Goal: Transaction & Acquisition: Purchase product/service

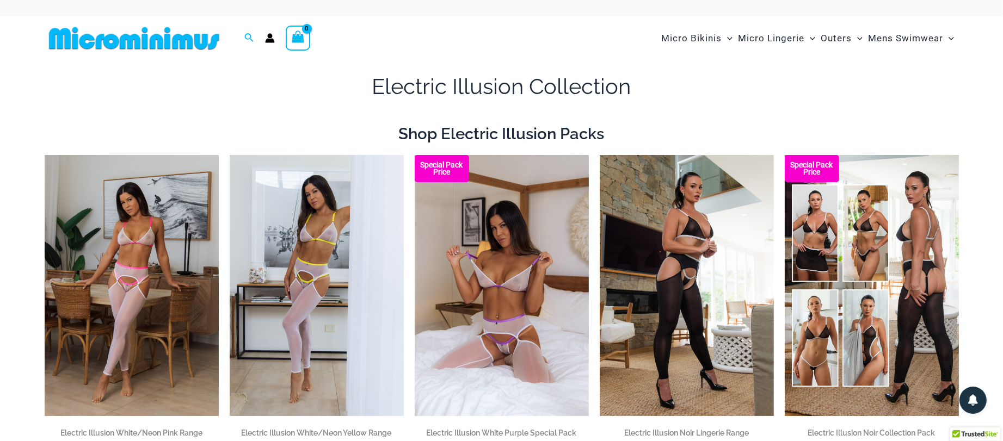
click at [182, 46] on img at bounding box center [134, 38] width 179 height 24
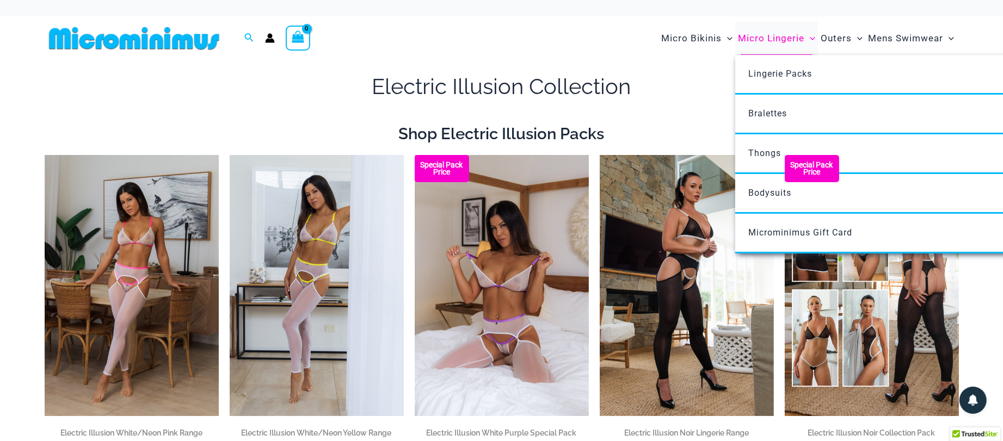
click at [750, 39] on span "Micro Lingerie" at bounding box center [771, 38] width 66 height 28
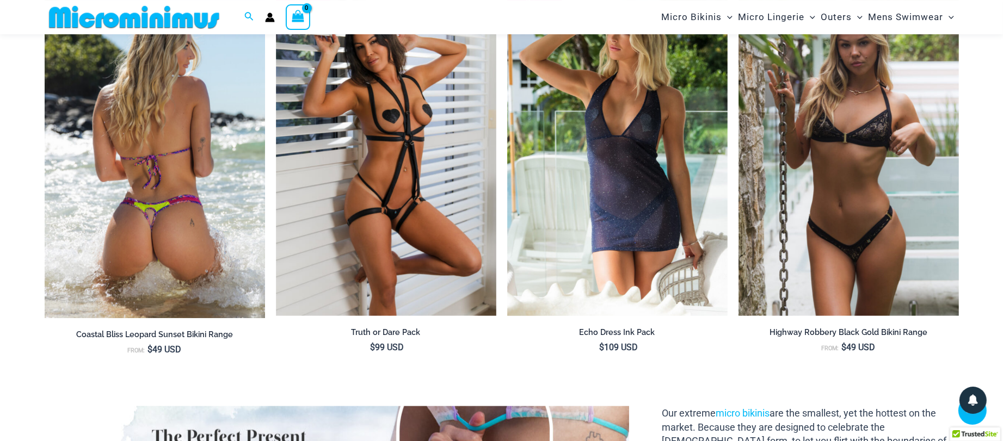
scroll to position [1401, 0]
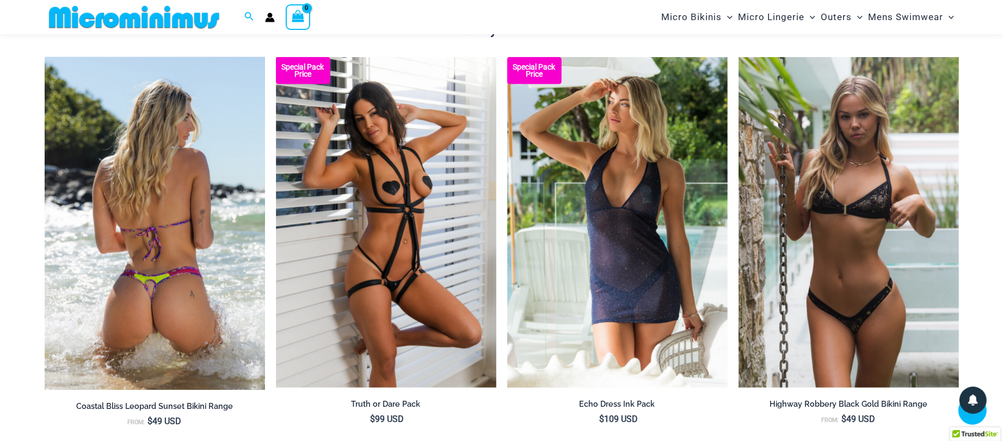
click at [213, 250] on img at bounding box center [155, 223] width 220 height 333
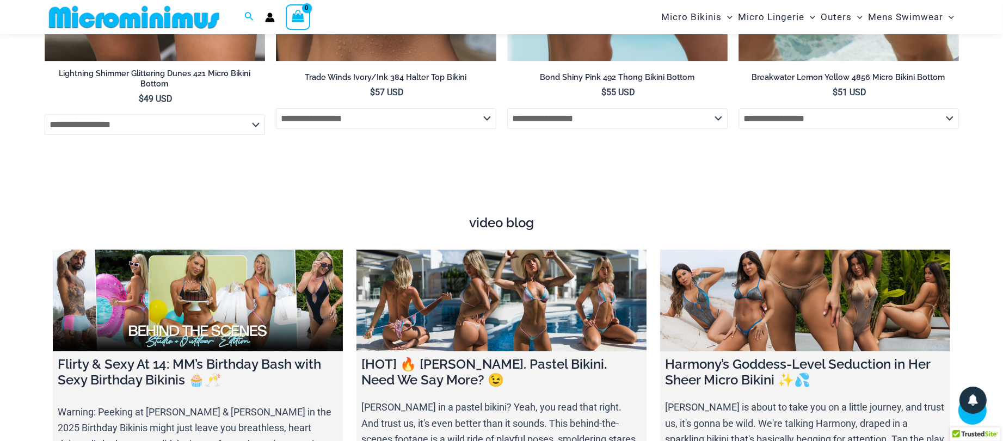
scroll to position [4339, 0]
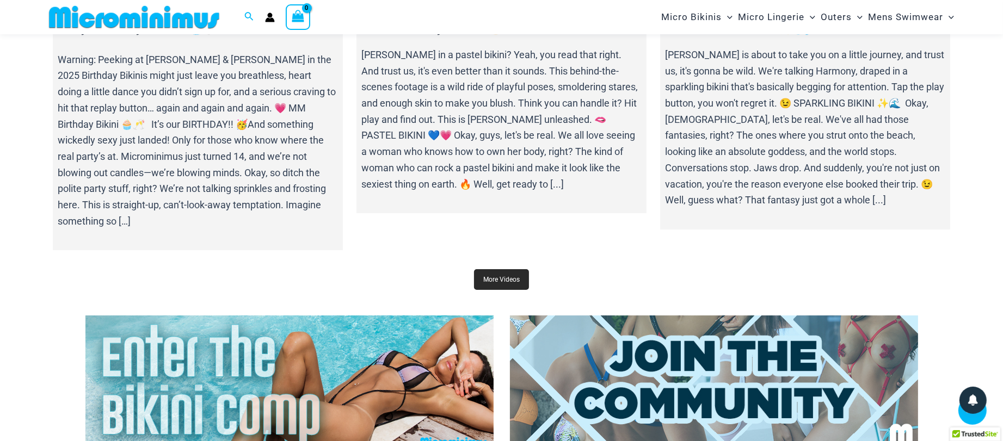
click at [518, 269] on link "More Videos" at bounding box center [501, 279] width 55 height 21
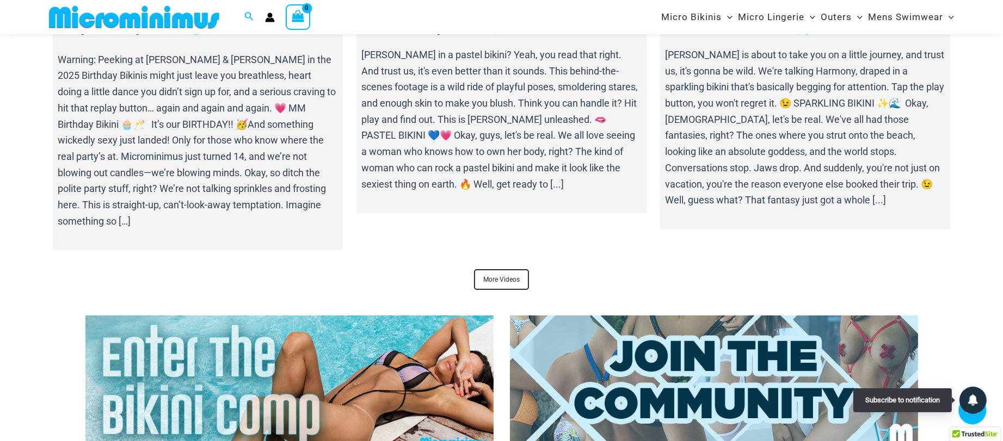
click at [973, 419] on div "Scroll to Top" at bounding box center [972, 411] width 29 height 29
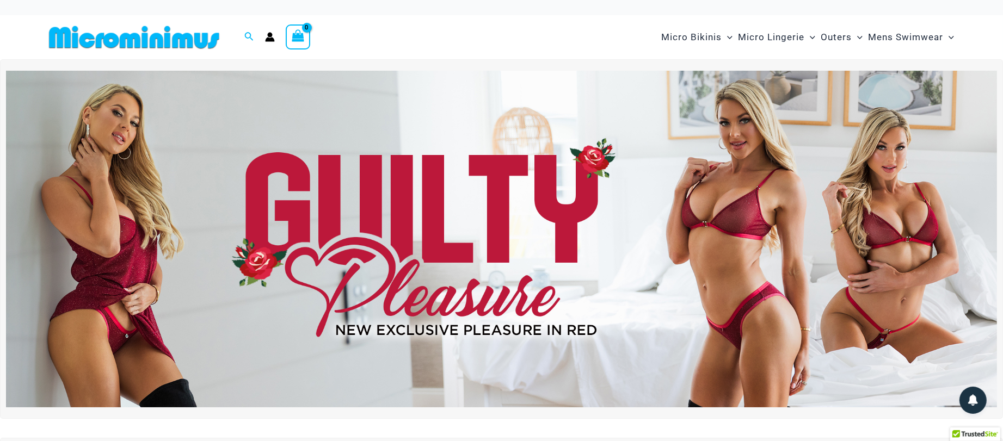
scroll to position [0, 0]
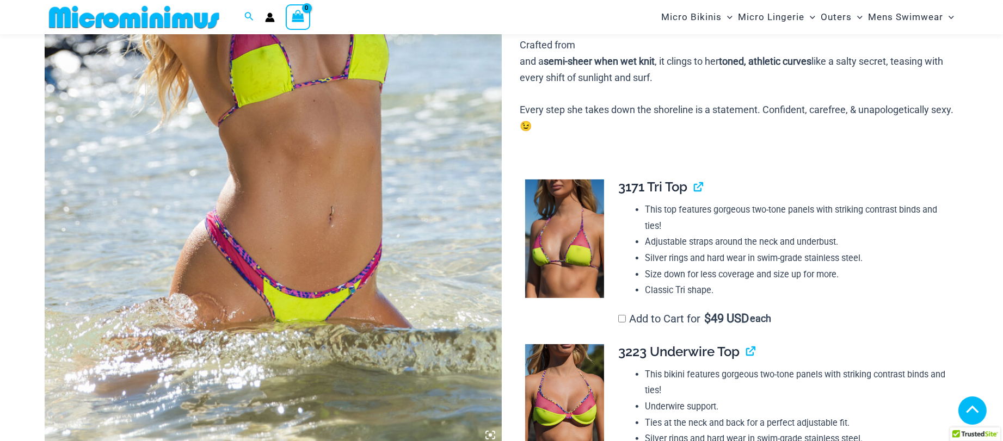
scroll to position [578, 0]
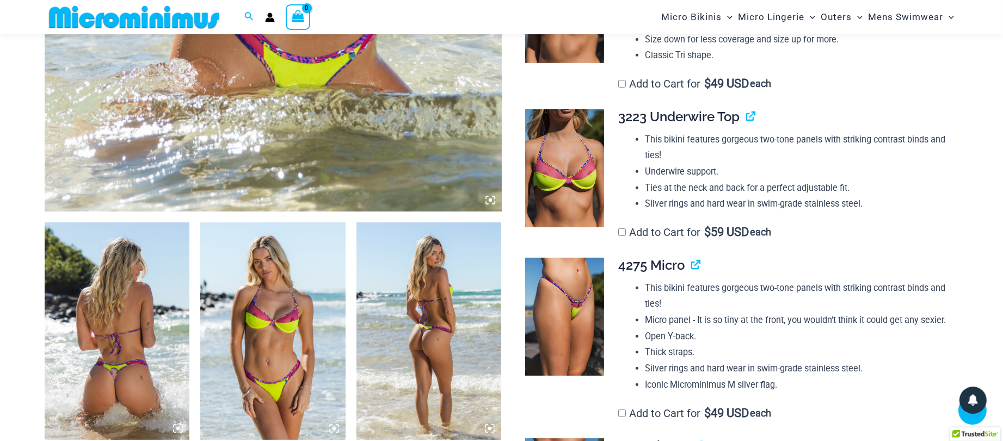
click at [125, 269] on img at bounding box center [117, 332] width 145 height 218
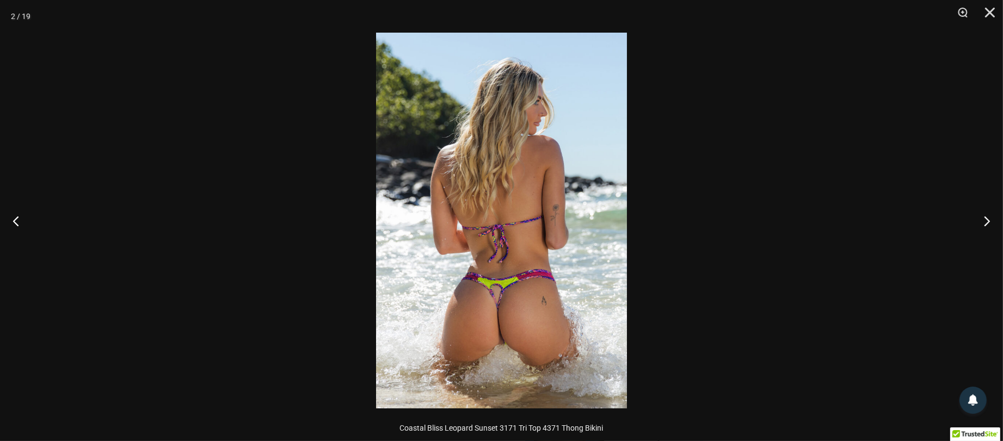
click at [431, 268] on img at bounding box center [501, 221] width 251 height 376
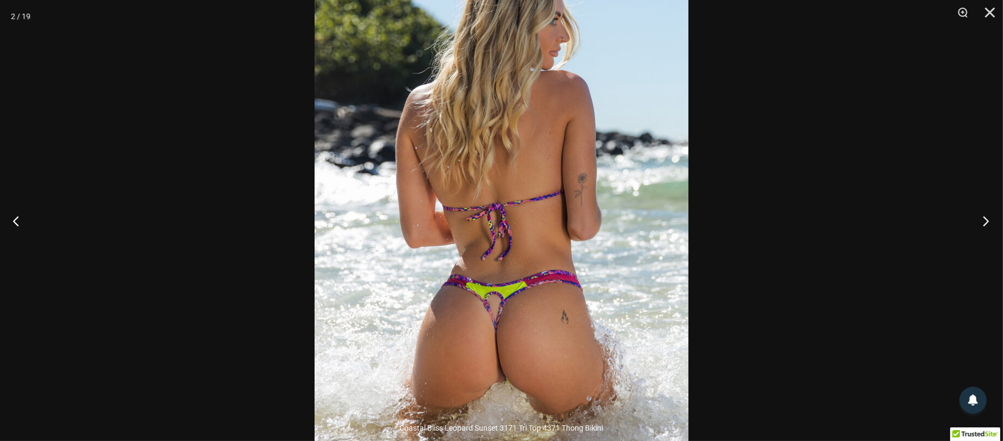
click at [984, 224] on button "Next" at bounding box center [982, 221] width 41 height 54
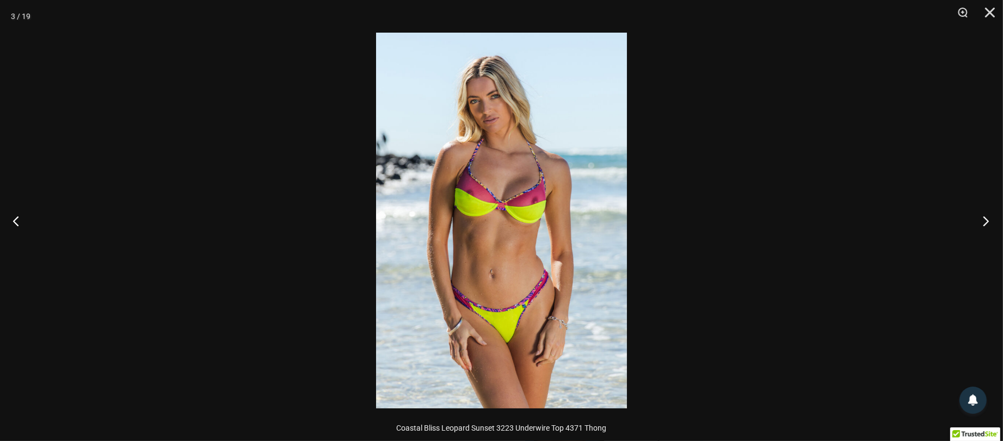
click at [984, 224] on button "Next" at bounding box center [982, 221] width 41 height 54
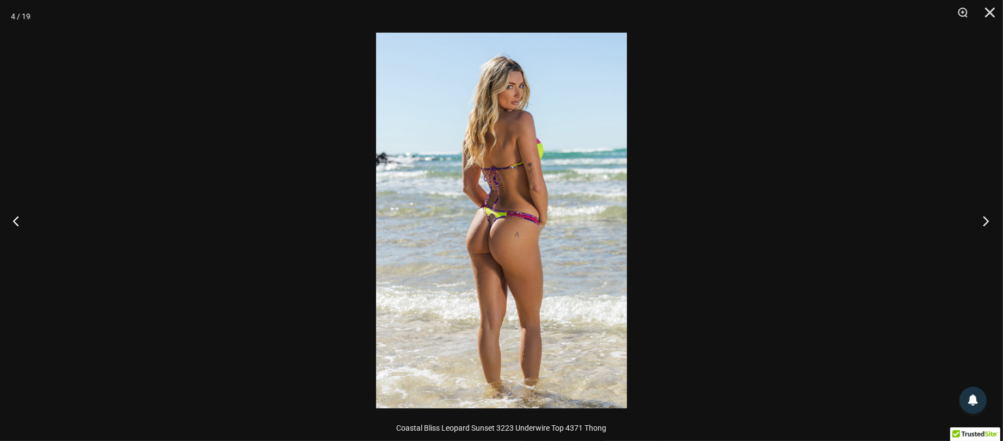
click at [984, 224] on button "Next" at bounding box center [982, 221] width 41 height 54
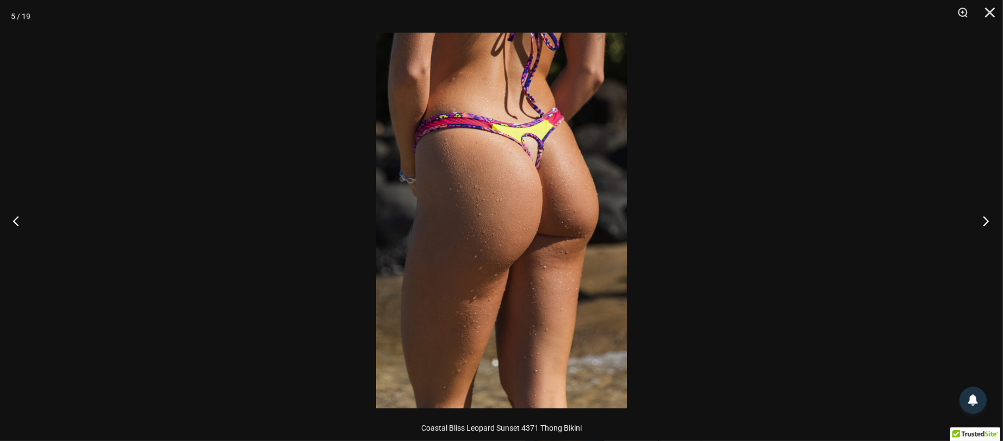
click at [984, 224] on button "Next" at bounding box center [982, 221] width 41 height 54
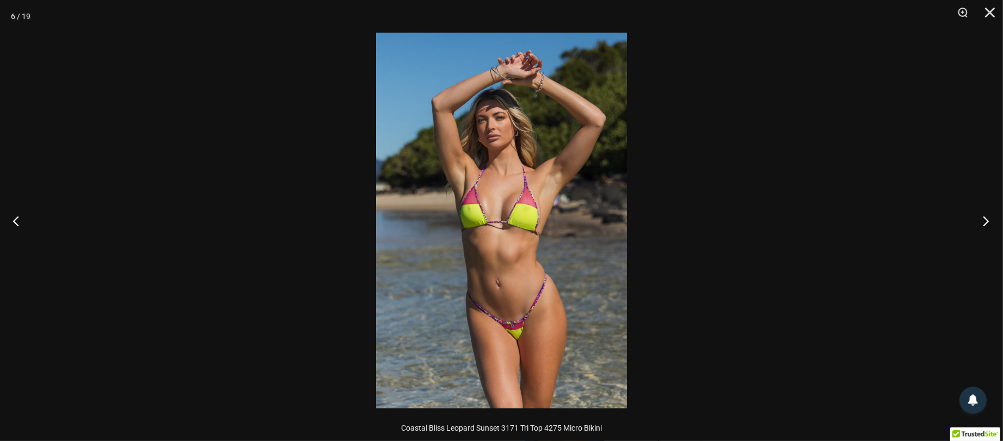
click at [984, 224] on button "Next" at bounding box center [982, 221] width 41 height 54
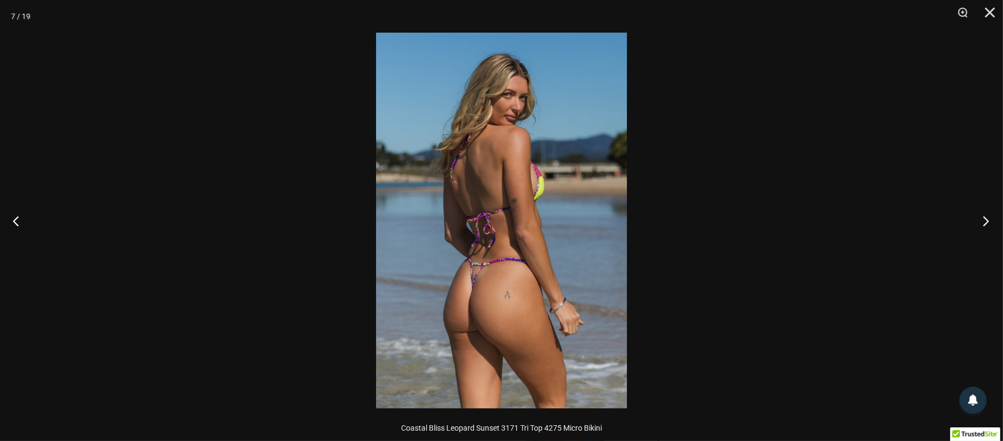
click at [984, 224] on button "Next" at bounding box center [982, 221] width 41 height 54
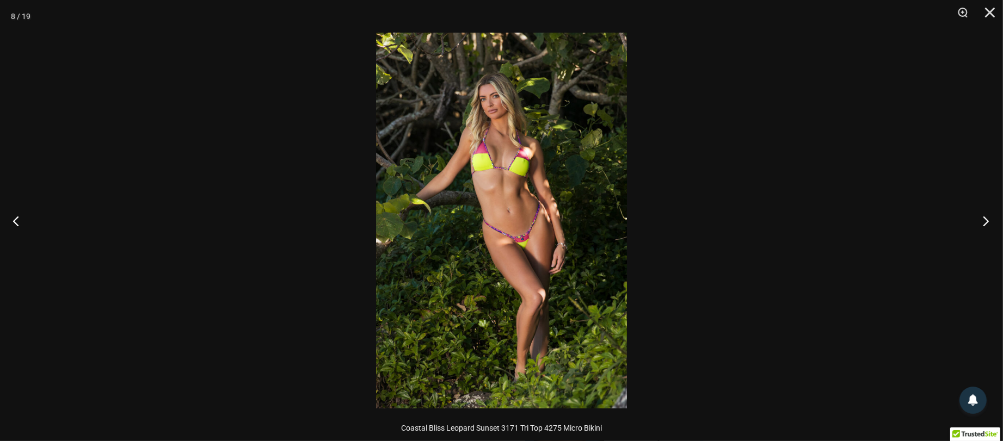
click at [984, 224] on button "Next" at bounding box center [982, 221] width 41 height 54
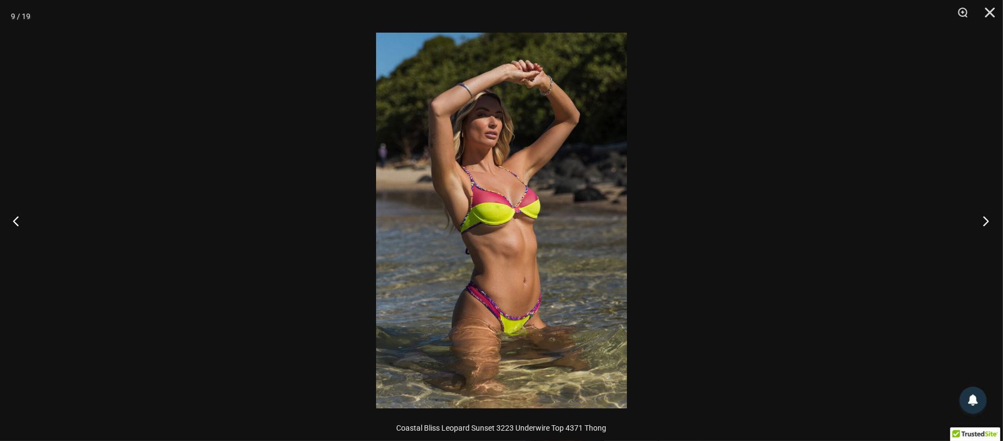
click at [984, 224] on button "Next" at bounding box center [982, 221] width 41 height 54
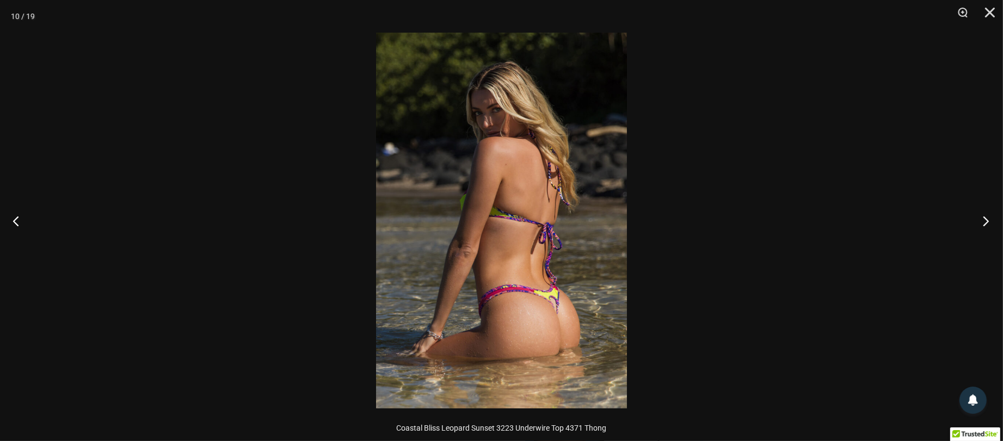
click at [984, 224] on button "Next" at bounding box center [982, 221] width 41 height 54
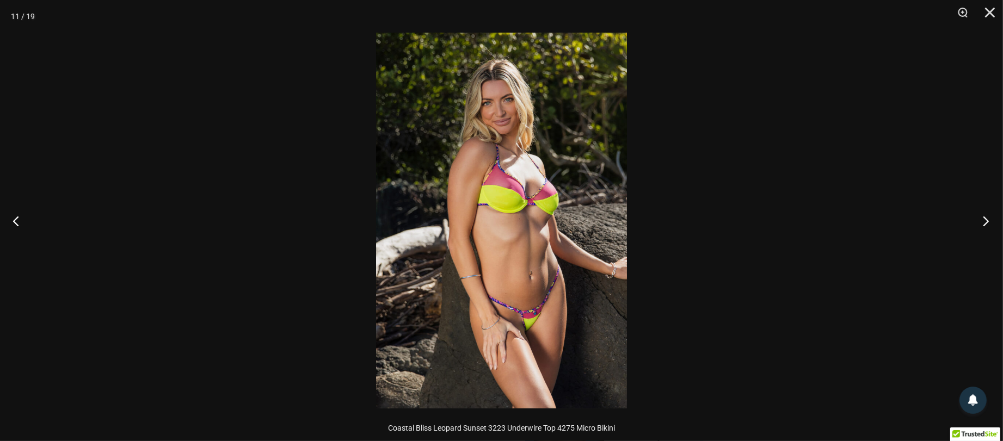
click at [984, 224] on button "Next" at bounding box center [982, 221] width 41 height 54
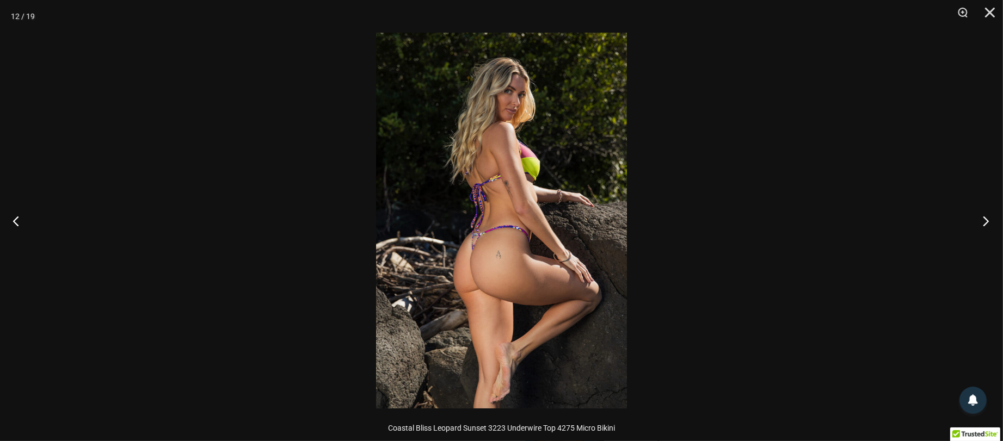
click at [984, 224] on button "Next" at bounding box center [982, 221] width 41 height 54
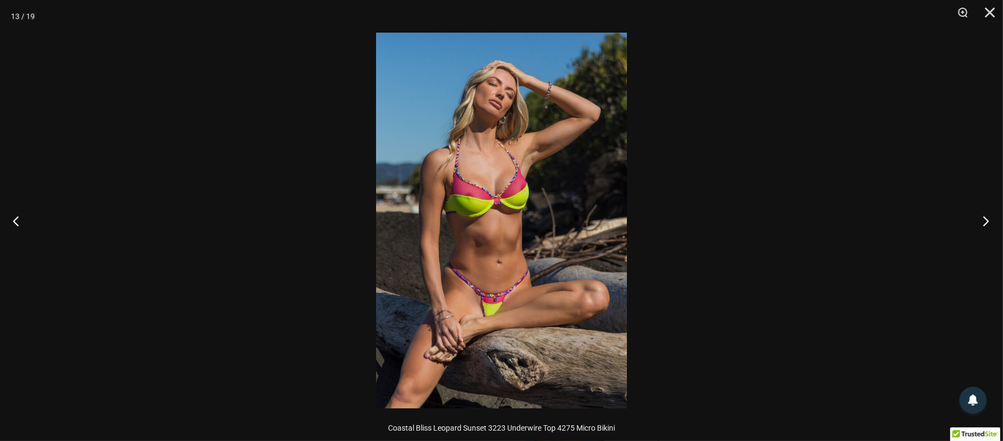
click at [984, 224] on button "Next" at bounding box center [982, 221] width 41 height 54
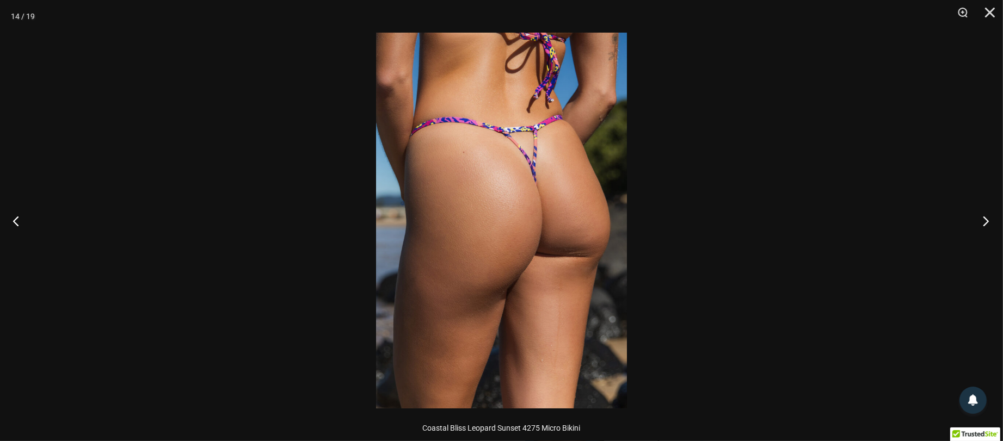
click at [984, 224] on button "Next" at bounding box center [982, 221] width 41 height 54
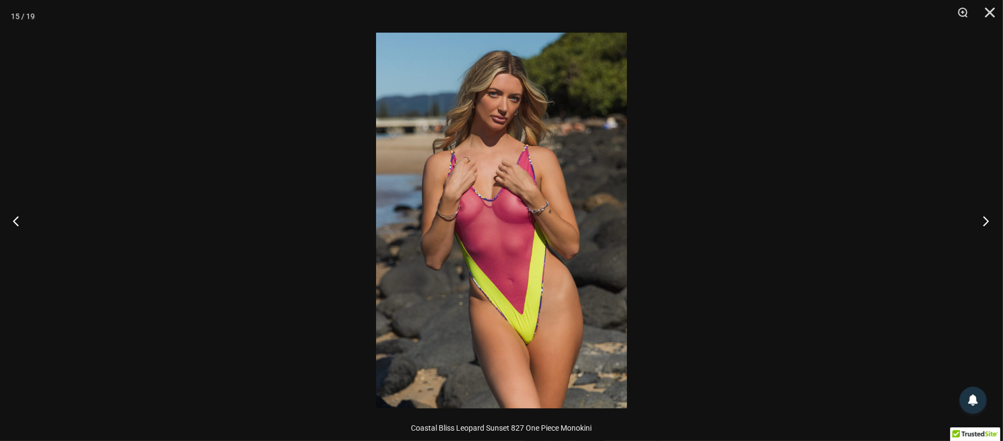
click at [984, 224] on button "Next" at bounding box center [982, 221] width 41 height 54
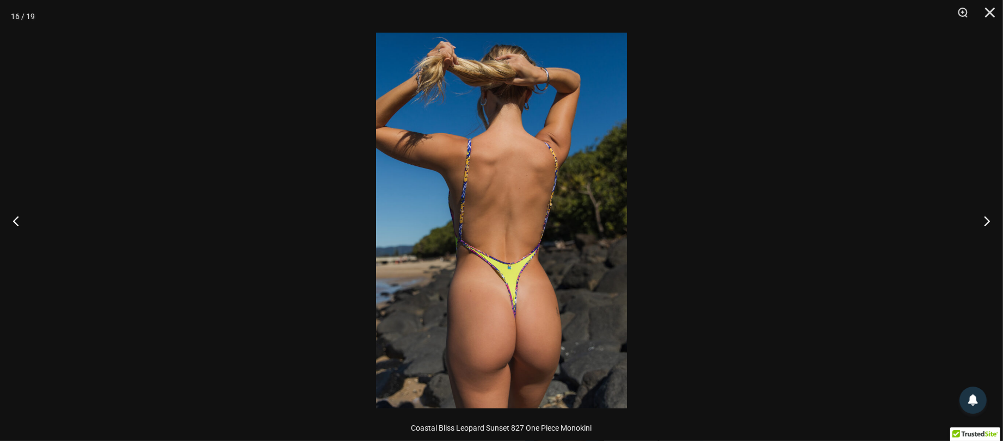
click at [557, 276] on img at bounding box center [501, 221] width 251 height 376
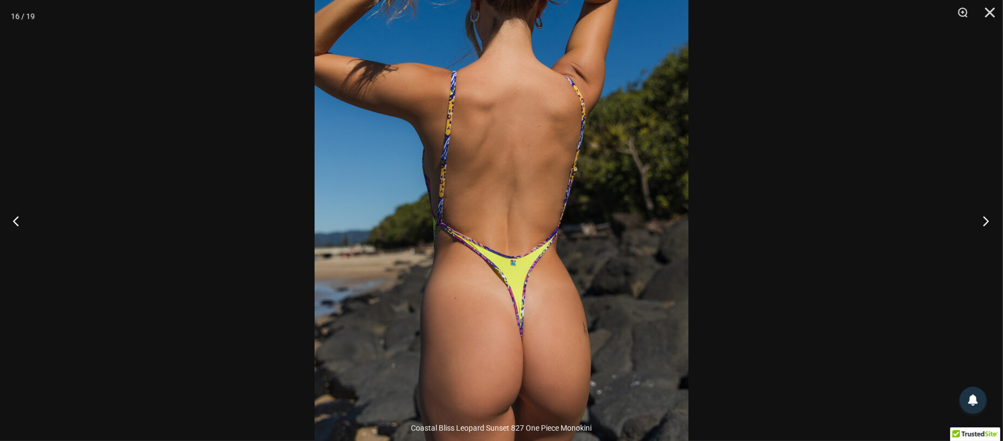
click at [987, 214] on button "Next" at bounding box center [982, 221] width 41 height 54
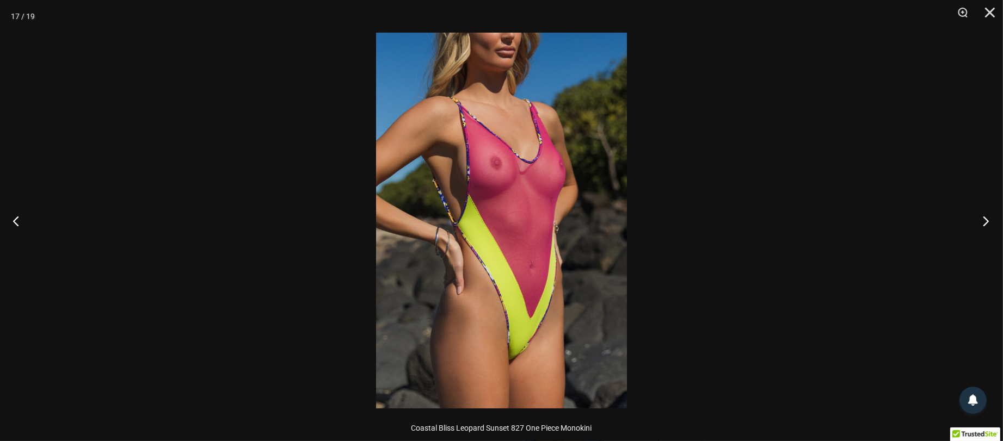
click at [987, 214] on button "Next" at bounding box center [982, 221] width 41 height 54
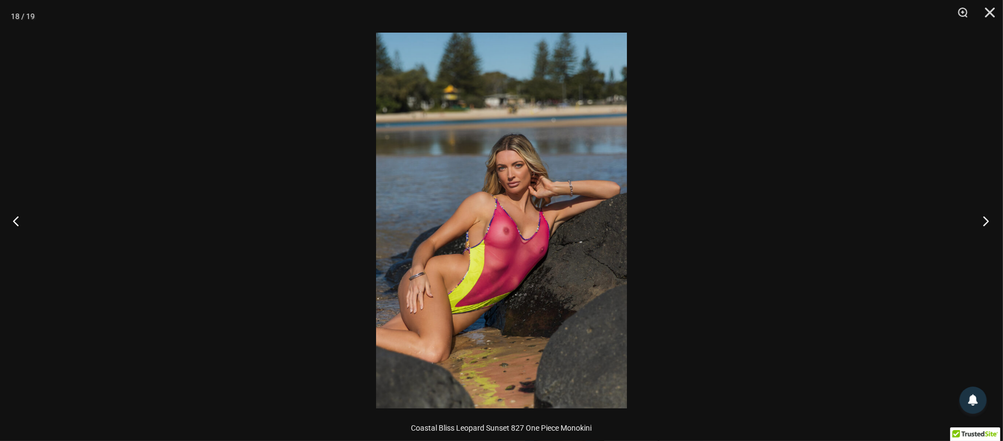
click at [987, 214] on button "Next" at bounding box center [982, 221] width 41 height 54
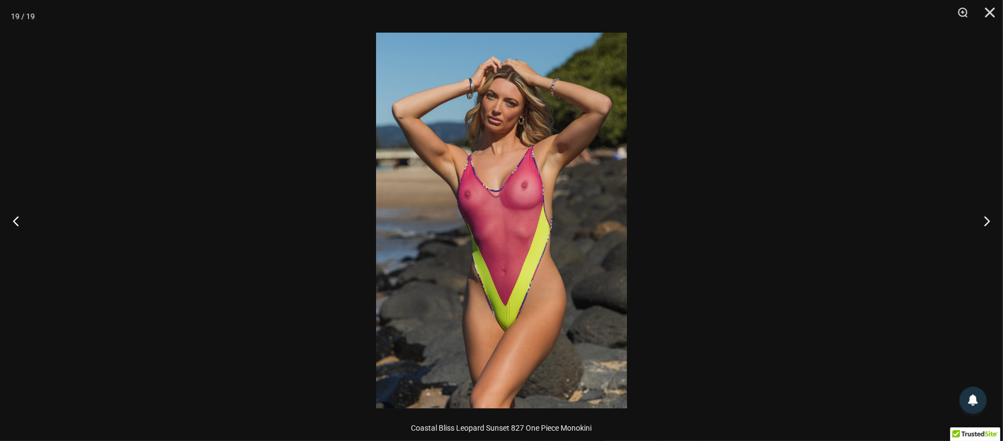
click at [526, 202] on img at bounding box center [501, 221] width 251 height 376
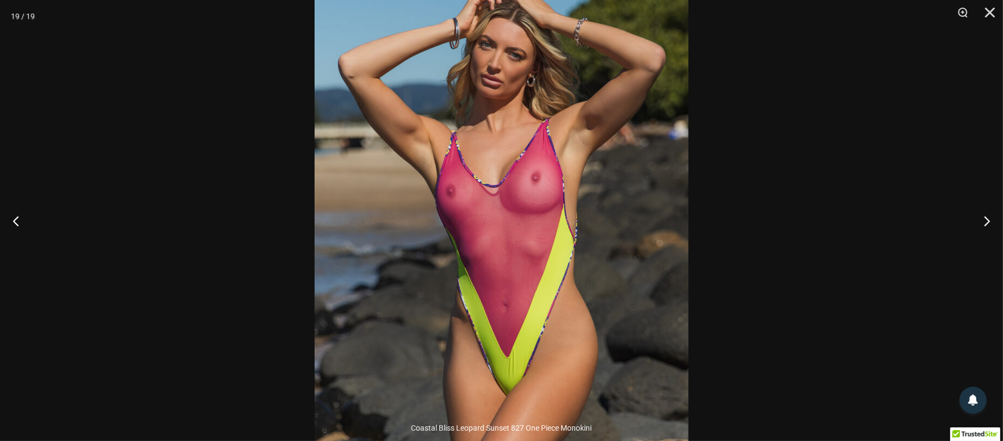
click at [927, 23] on div at bounding box center [501, 220] width 1003 height 441
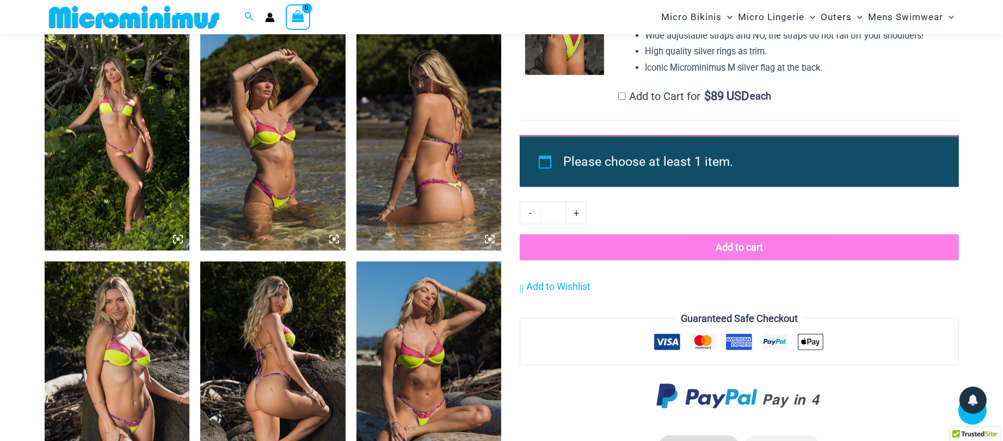
scroll to position [1518, 0]
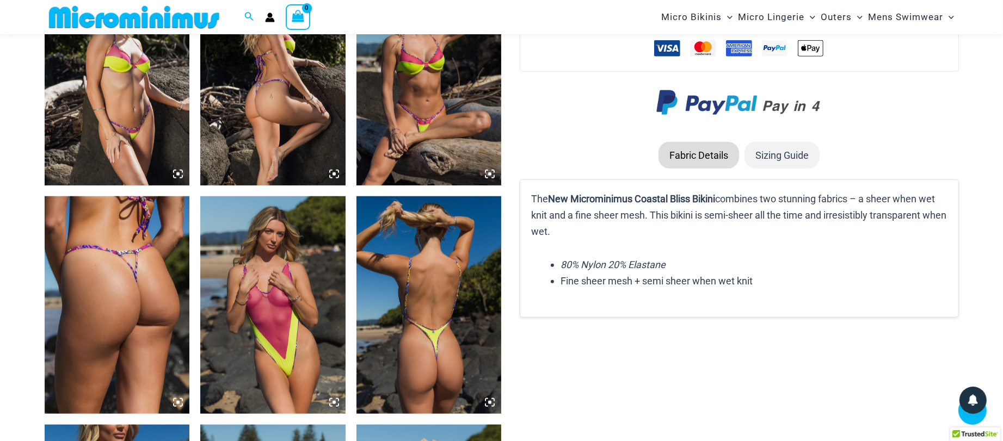
click at [801, 152] on li "Sizing Guide" at bounding box center [781, 155] width 75 height 27
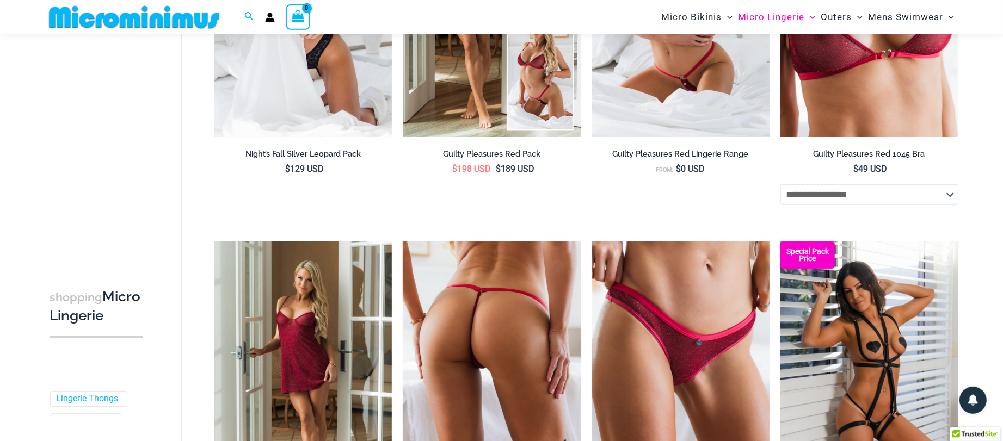
scroll to position [50, 0]
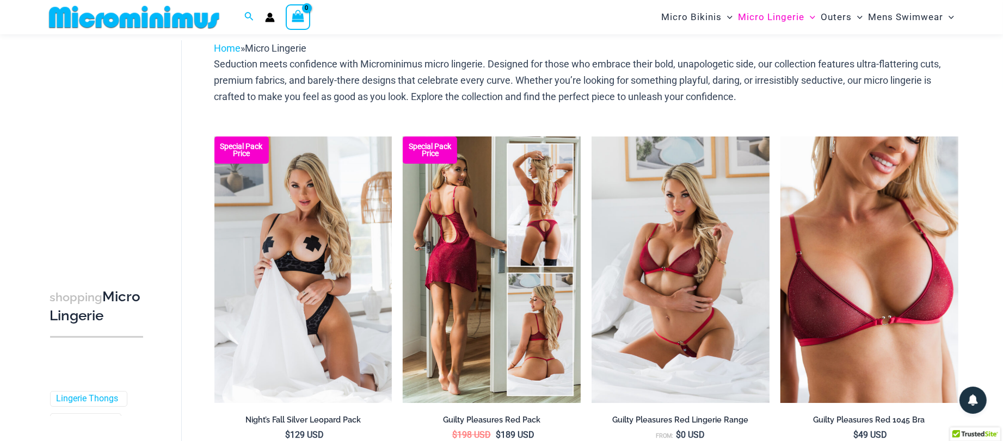
click at [495, 211] on img at bounding box center [492, 270] width 178 height 267
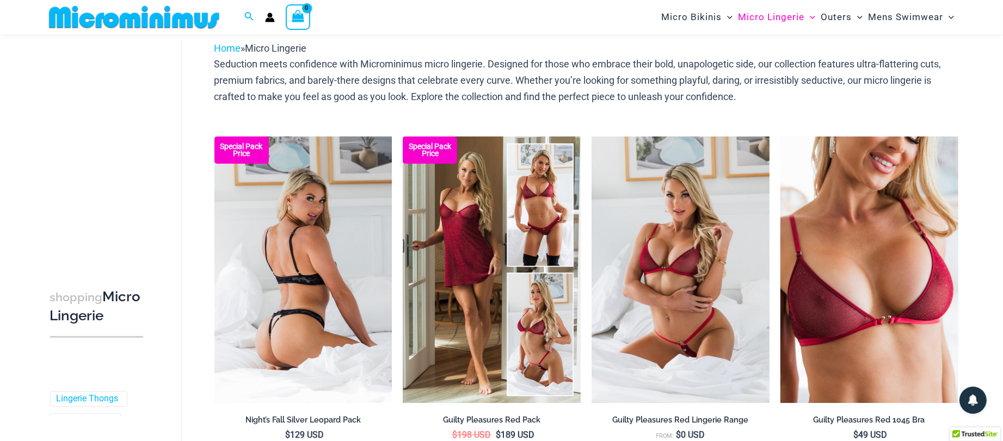
click at [317, 278] on img at bounding box center [303, 270] width 178 height 267
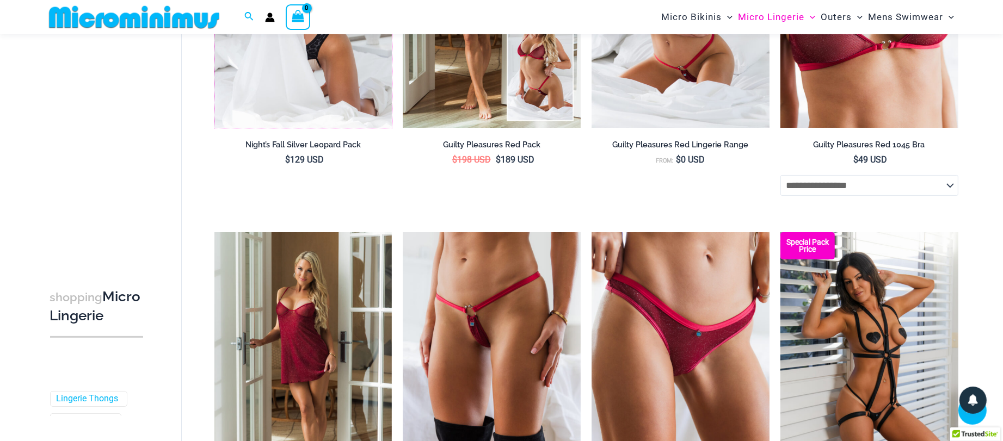
scroll to position [343, 0]
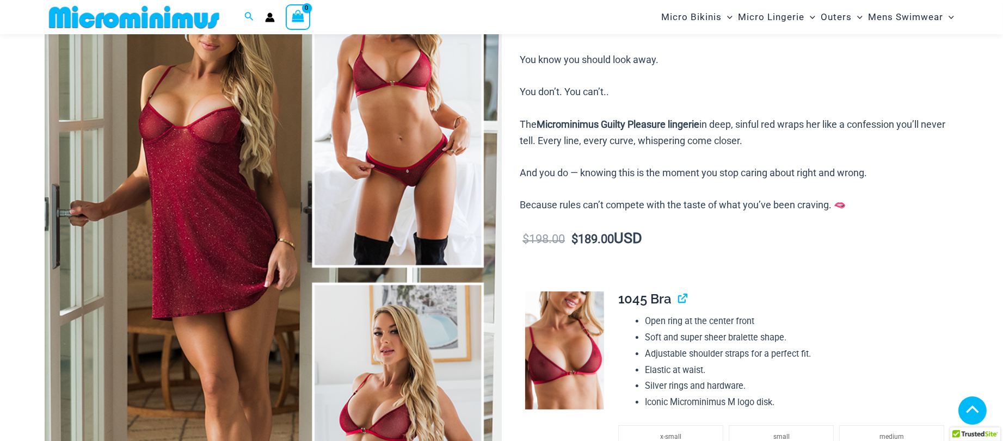
scroll to position [167, 0]
click at [412, 231] on img at bounding box center [273, 276] width 457 height 686
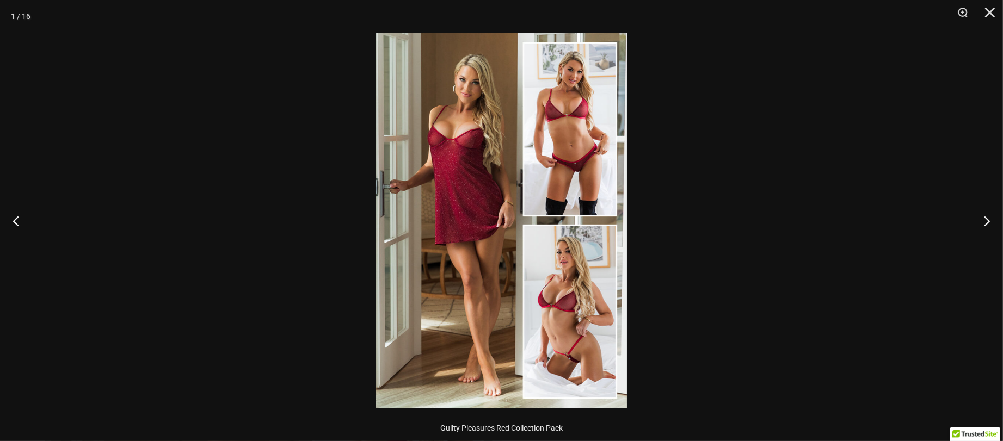
click at [489, 245] on img at bounding box center [501, 221] width 251 height 376
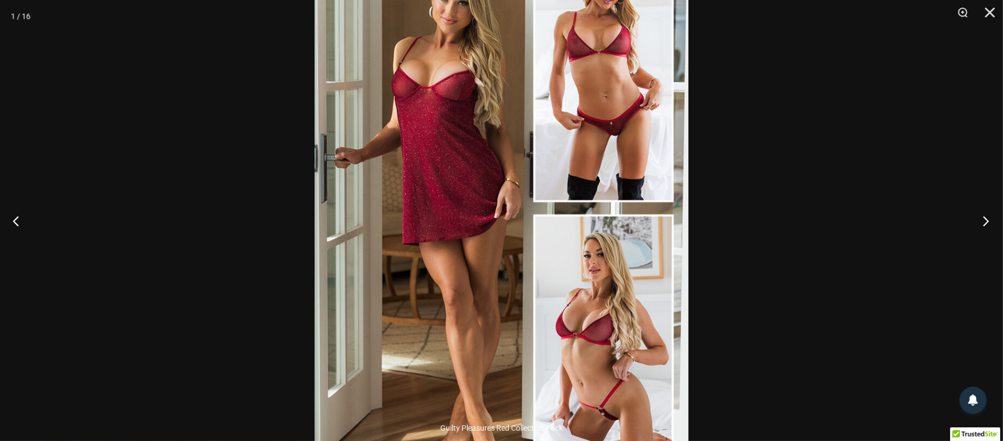
click at [986, 216] on button "Next" at bounding box center [982, 221] width 41 height 54
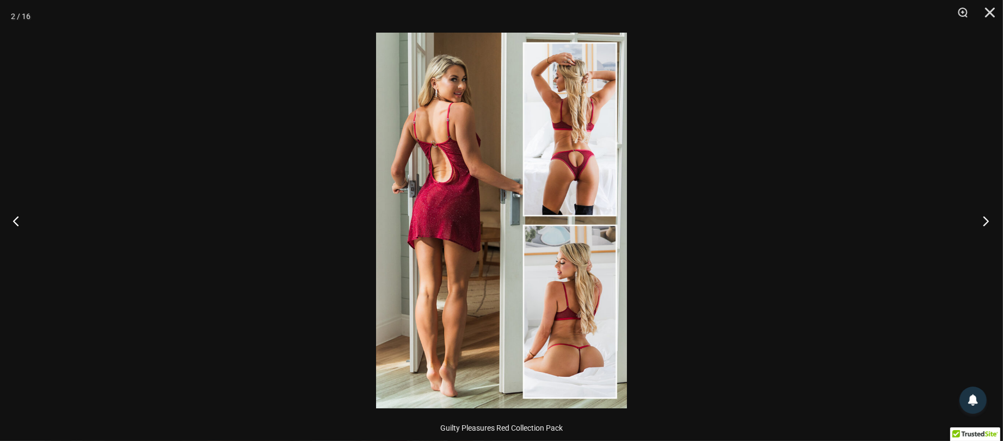
click at [986, 216] on button "Next" at bounding box center [982, 221] width 41 height 54
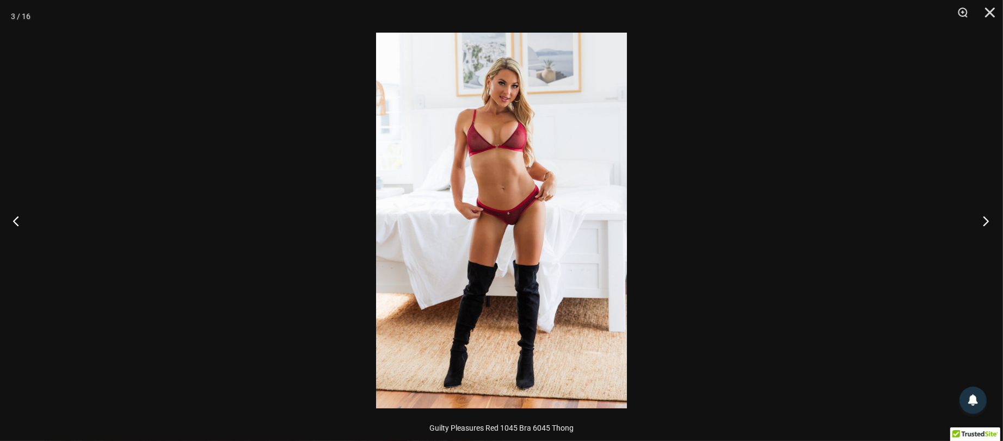
click at [986, 216] on button "Next" at bounding box center [982, 221] width 41 height 54
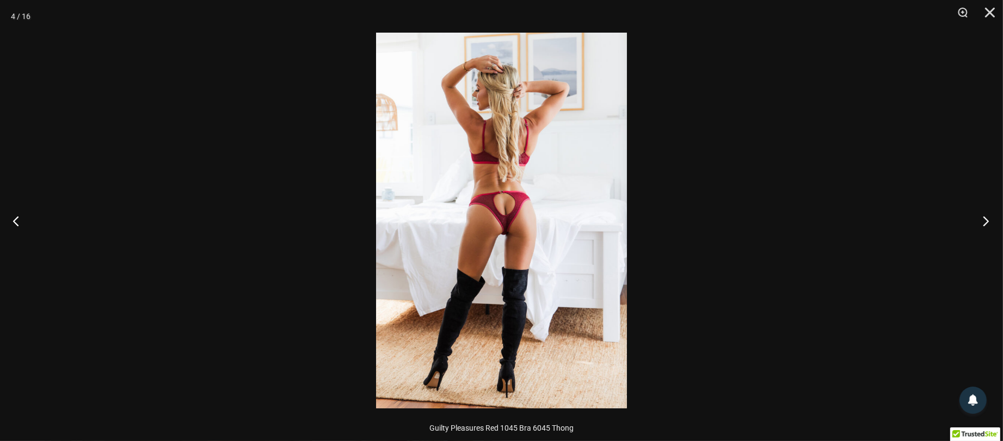
click at [986, 216] on button "Next" at bounding box center [982, 221] width 41 height 54
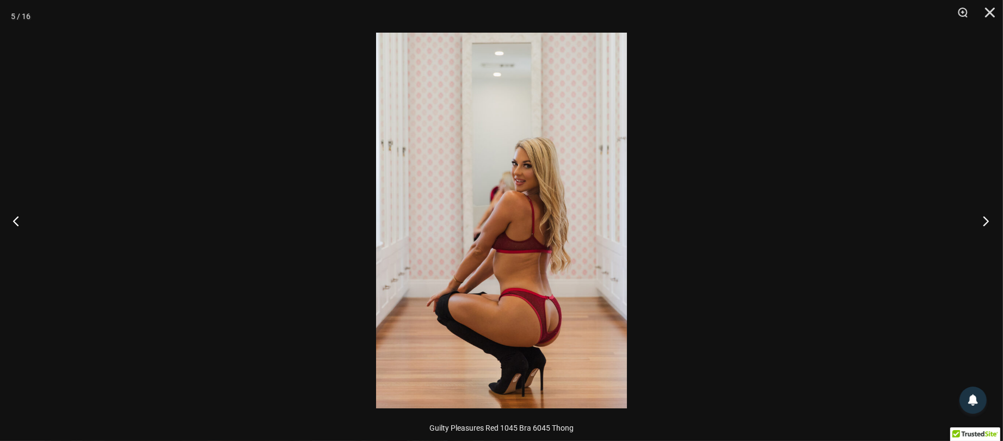
click at [986, 216] on button "Next" at bounding box center [982, 221] width 41 height 54
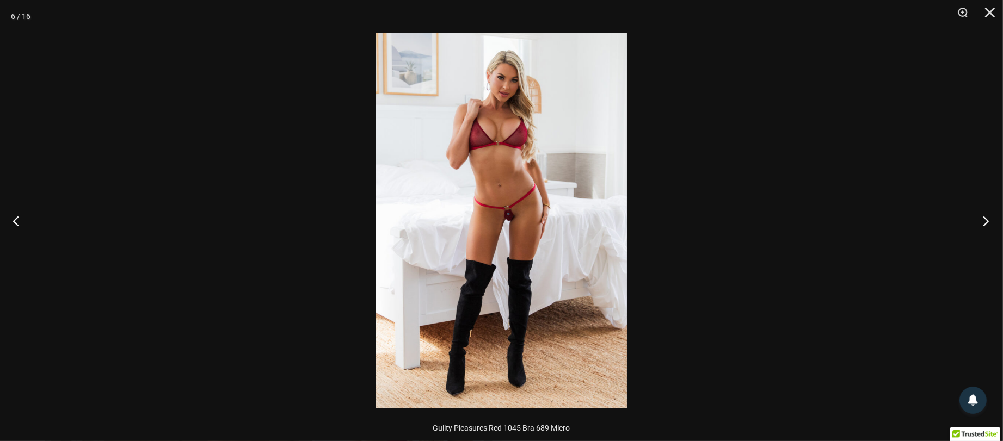
click at [986, 216] on button "Next" at bounding box center [982, 221] width 41 height 54
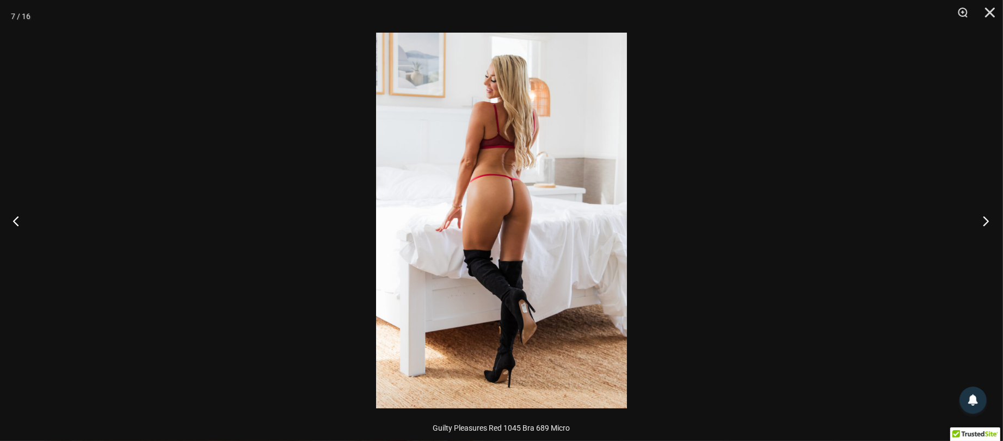
click at [986, 216] on button "Next" at bounding box center [982, 221] width 41 height 54
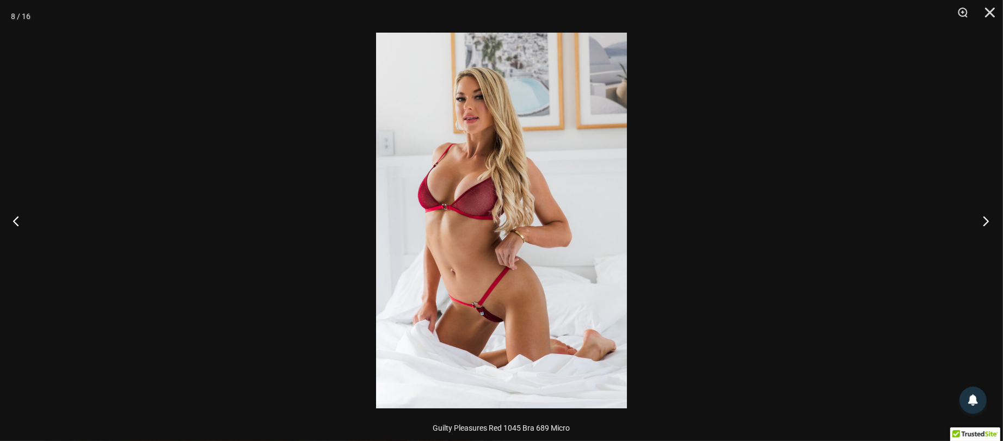
click at [986, 216] on button "Next" at bounding box center [982, 221] width 41 height 54
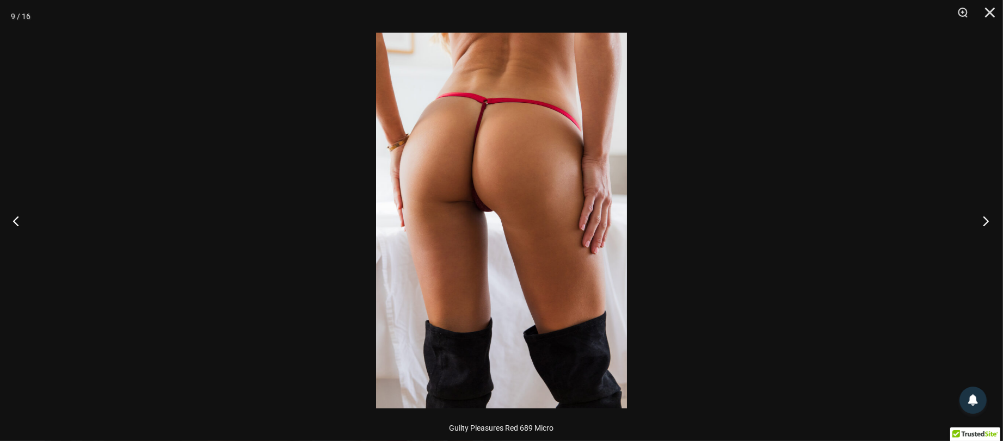
click at [986, 216] on button "Next" at bounding box center [982, 221] width 41 height 54
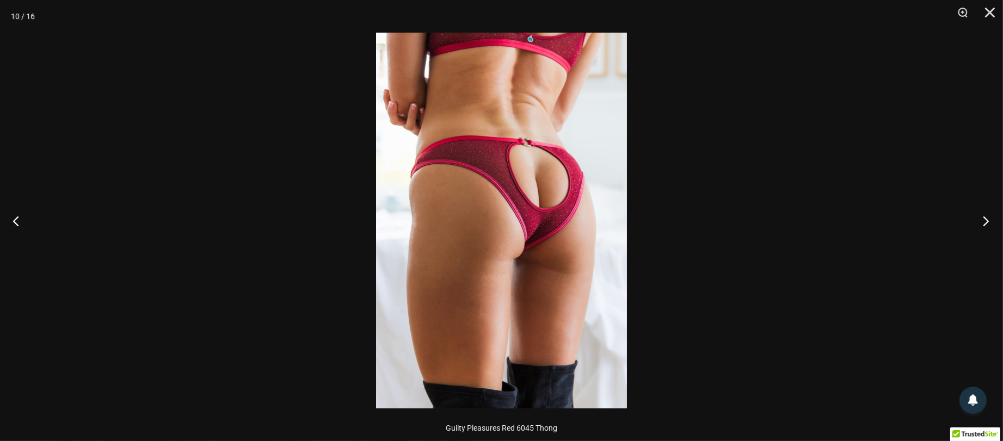
click at [986, 216] on button "Next" at bounding box center [982, 221] width 41 height 54
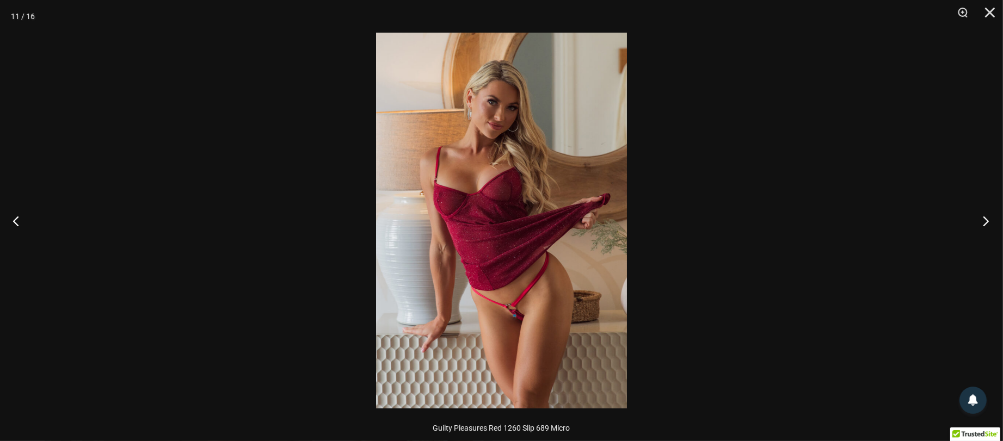
click at [986, 216] on button "Next" at bounding box center [982, 221] width 41 height 54
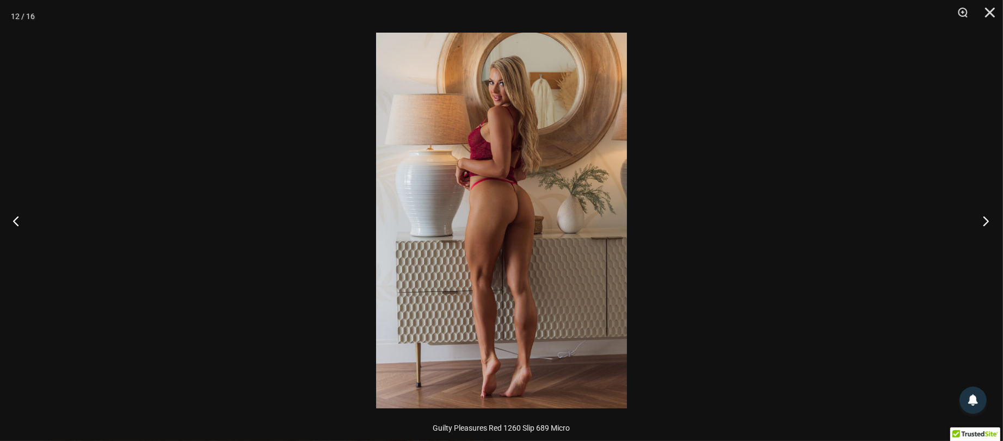
click at [986, 216] on button "Next" at bounding box center [982, 221] width 41 height 54
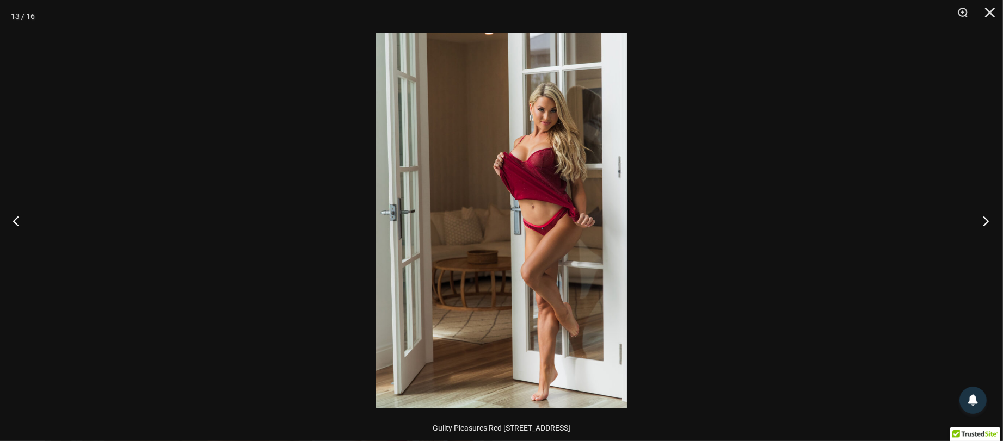
click at [986, 216] on button "Next" at bounding box center [982, 221] width 41 height 54
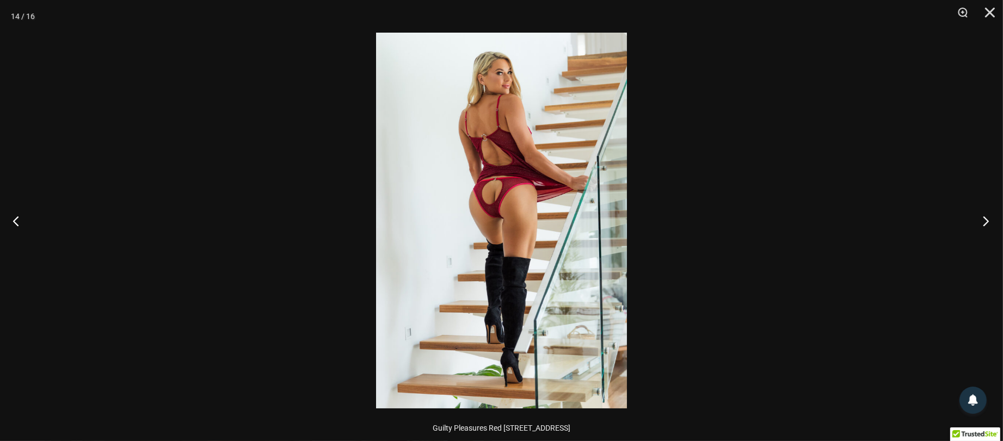
click at [986, 216] on button "Next" at bounding box center [982, 221] width 41 height 54
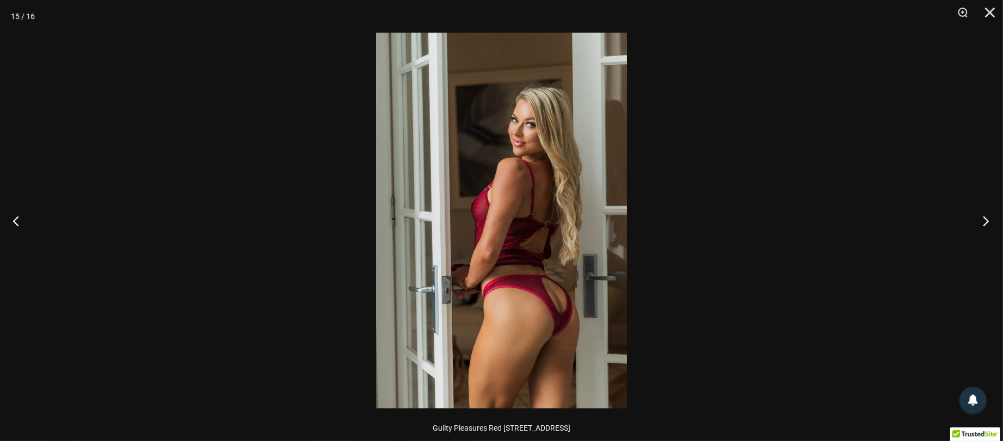
click at [986, 216] on button "Next" at bounding box center [982, 221] width 41 height 54
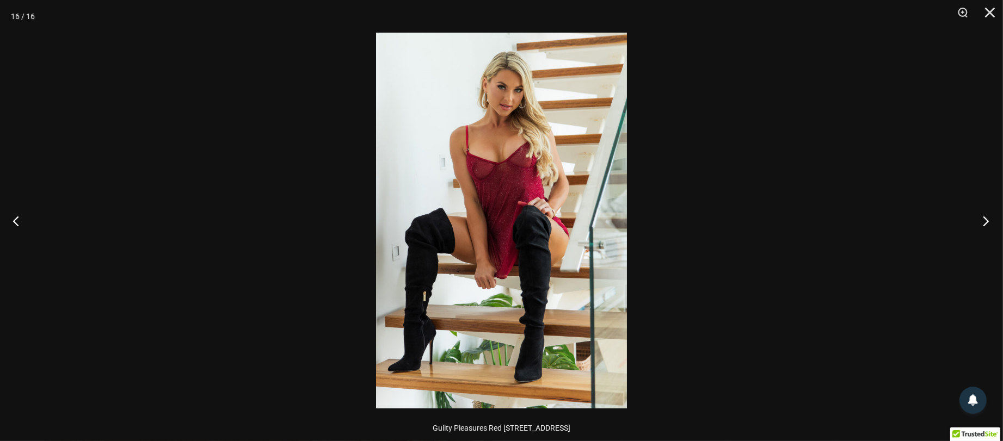
click at [986, 216] on button "Next" at bounding box center [982, 221] width 41 height 54
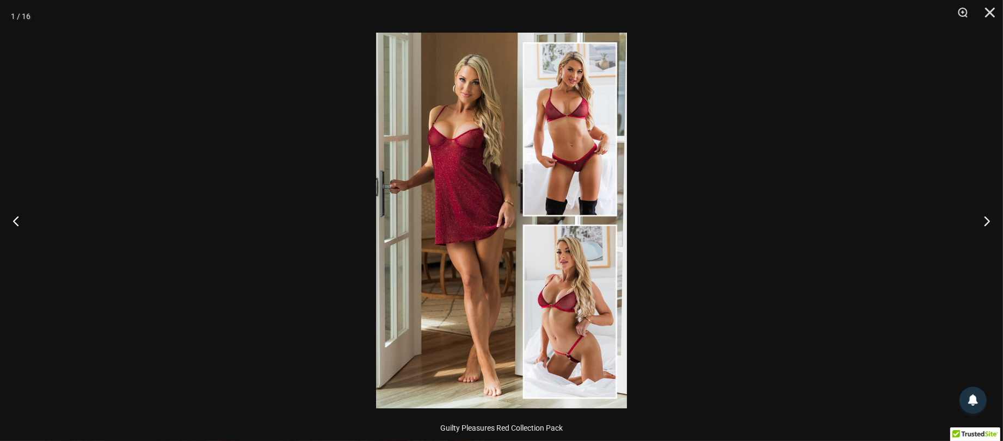
click at [588, 216] on img at bounding box center [501, 221] width 251 height 376
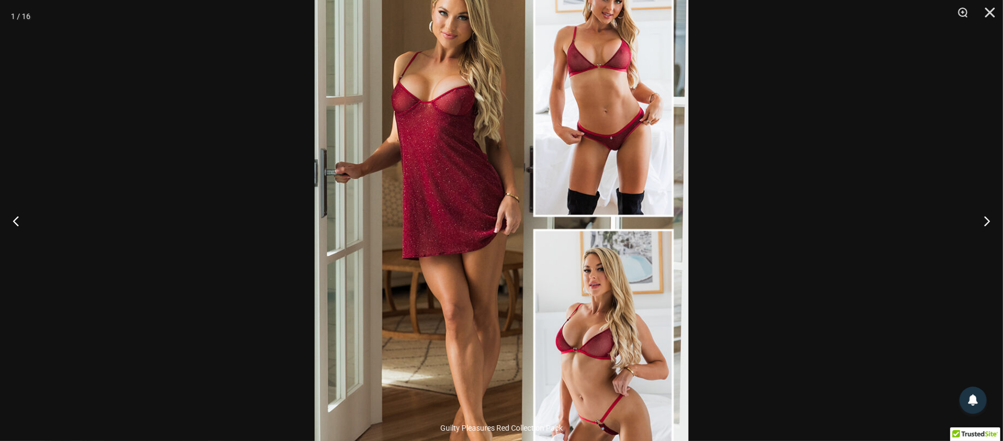
click at [702, 233] on div at bounding box center [501, 220] width 1003 height 441
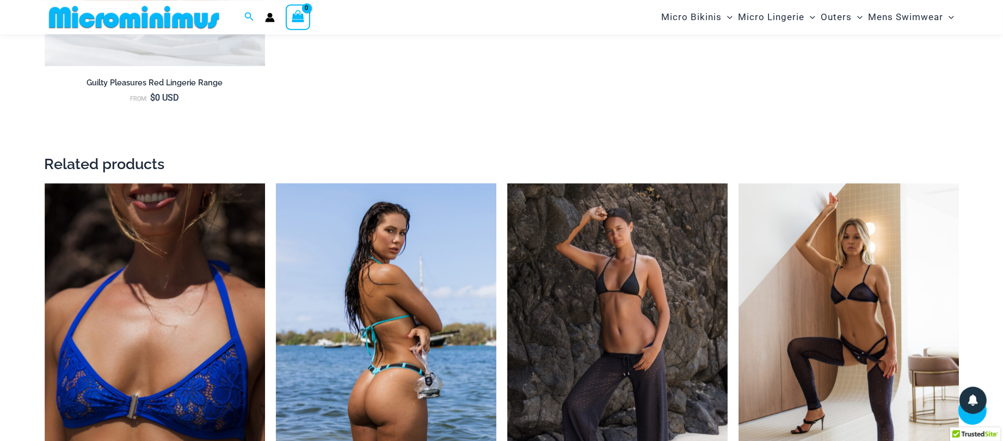
scroll to position [2341, 0]
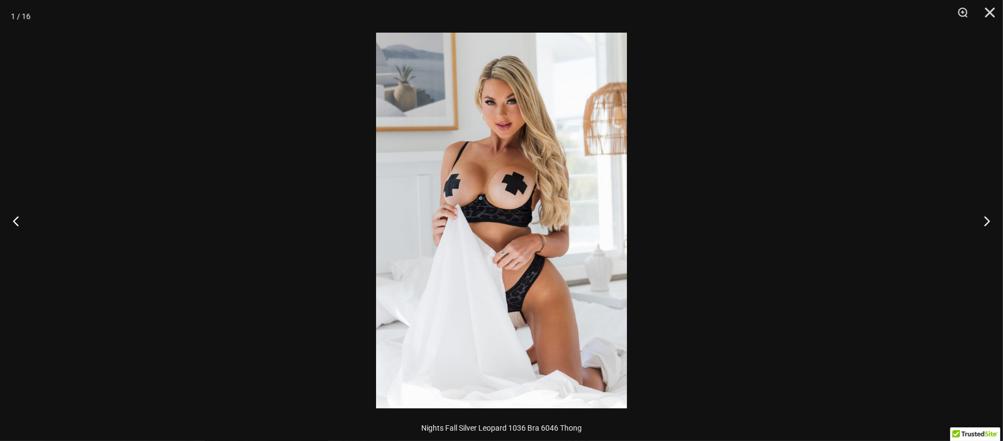
click at [459, 254] on img at bounding box center [501, 221] width 251 height 376
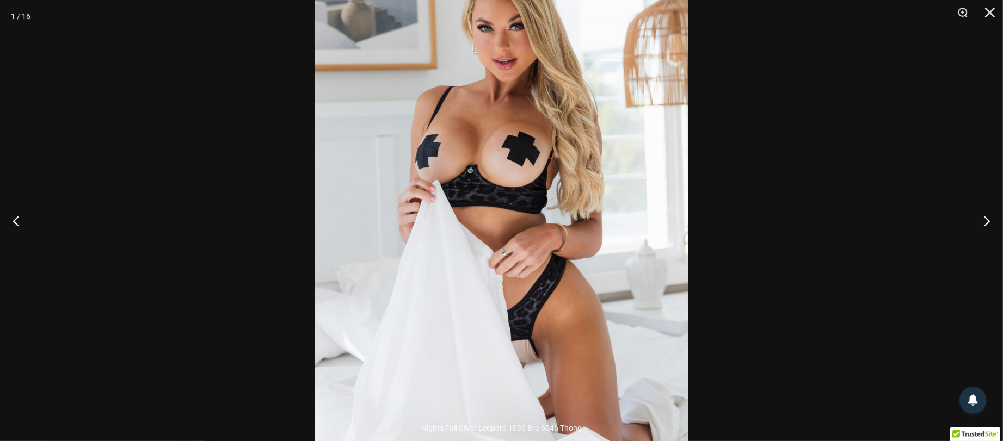
click at [806, 275] on div at bounding box center [501, 220] width 1003 height 441
